Goal: Information Seeking & Learning: Learn about a topic

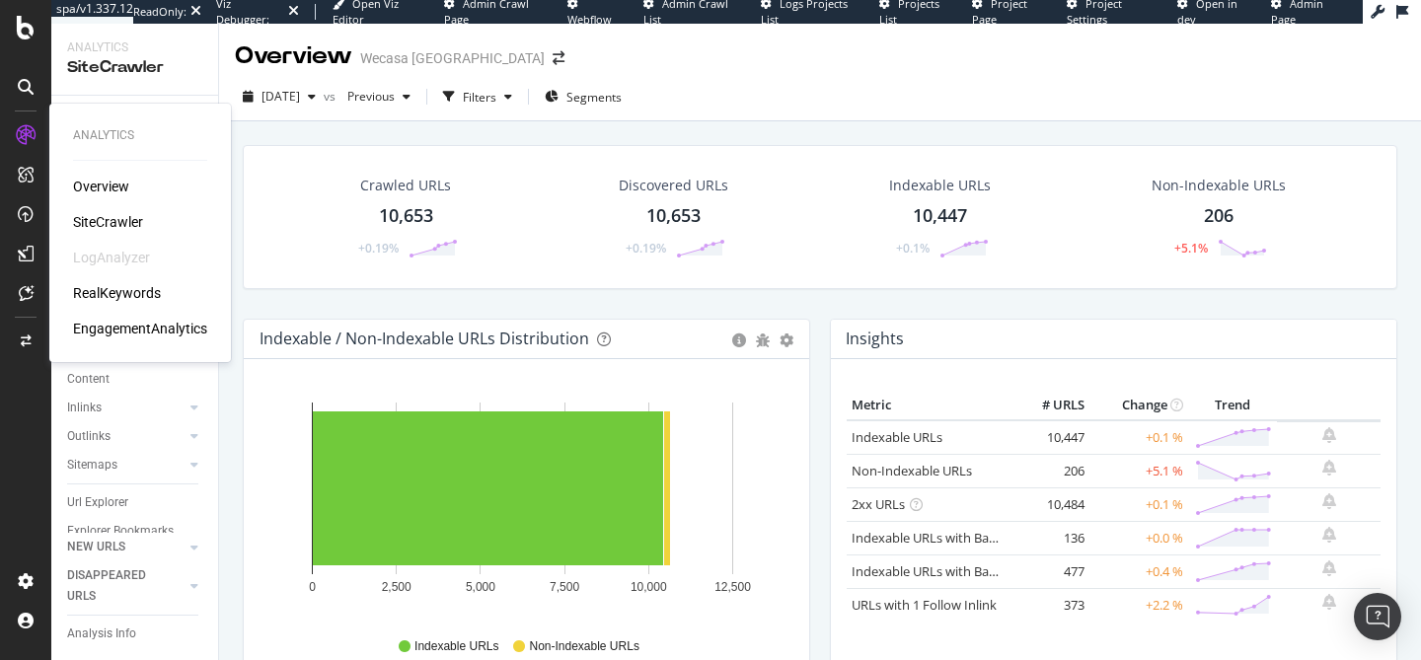
click at [117, 329] on div "EngagementAnalytics" at bounding box center [140, 329] width 134 height 20
